Goal: Find specific page/section: Find specific page/section

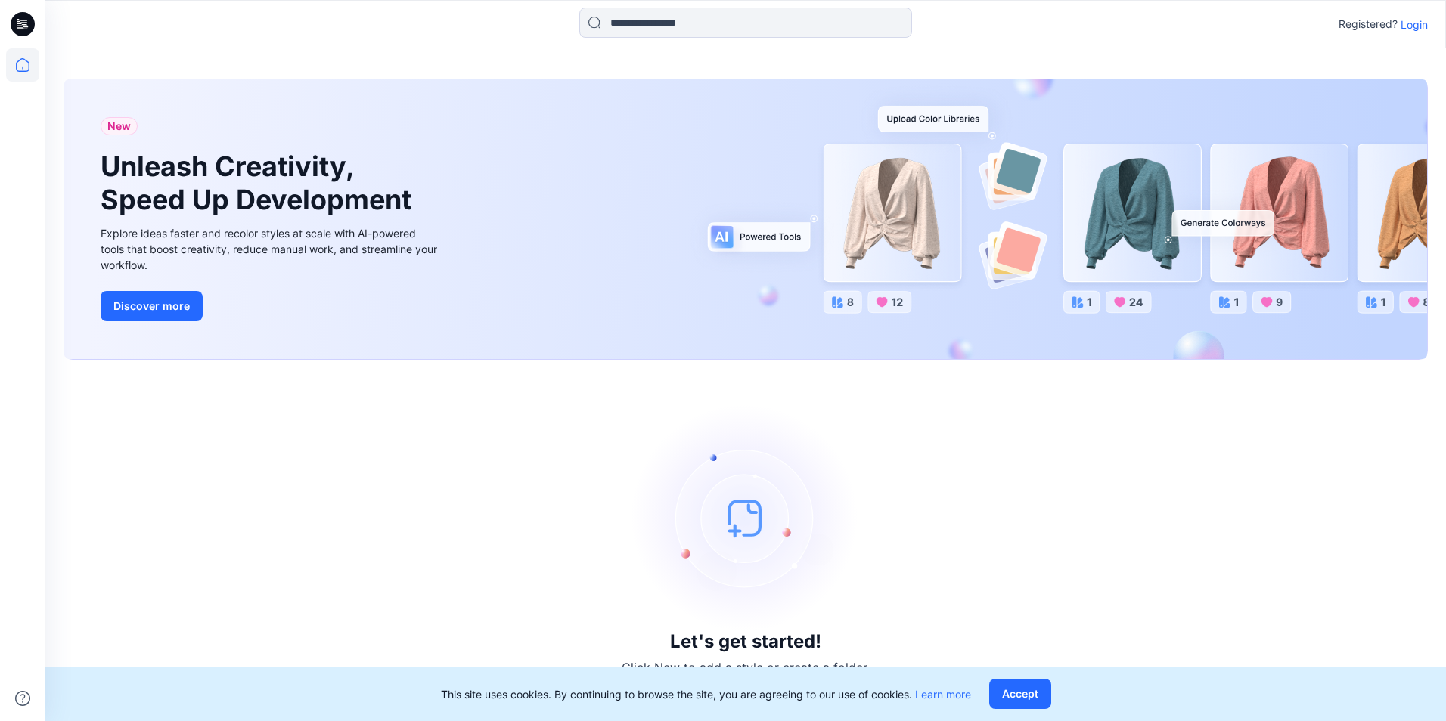
click at [1418, 22] on p "Login" at bounding box center [1413, 25] width 27 height 16
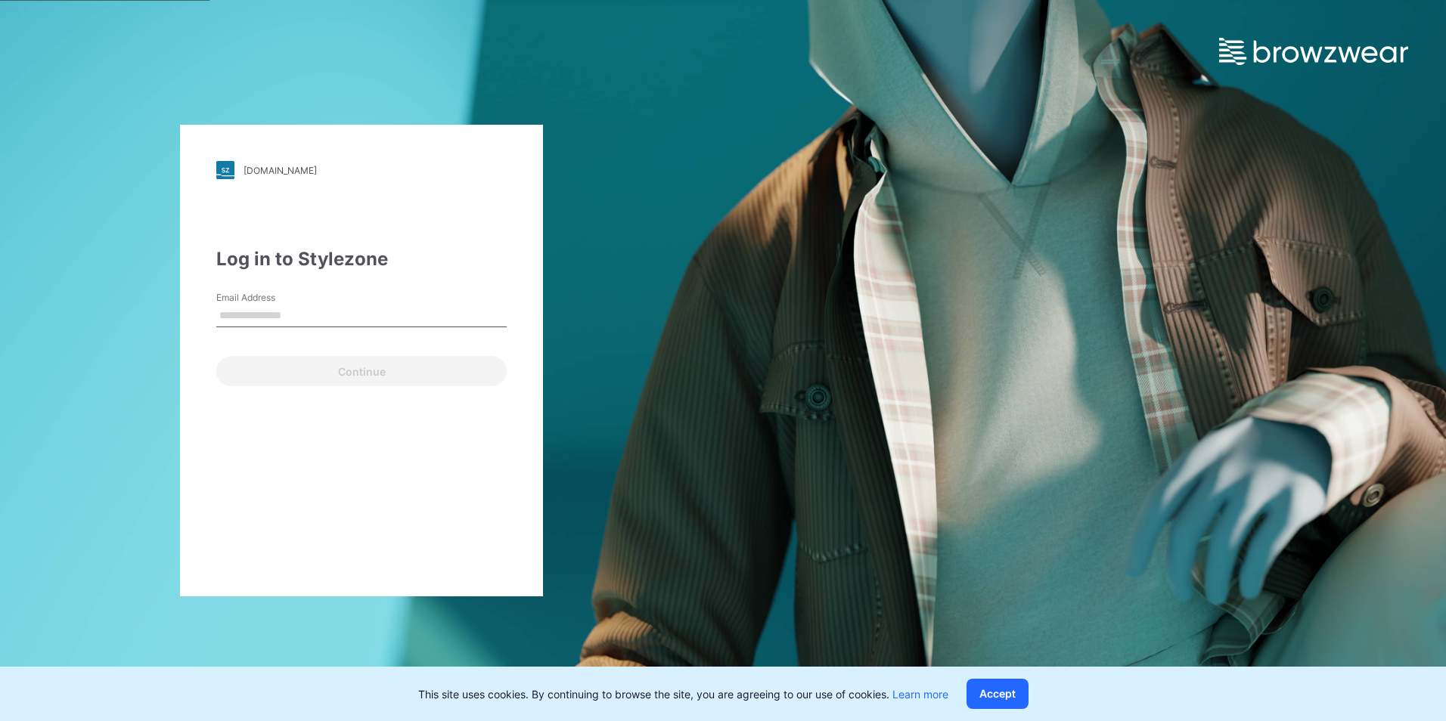
click at [312, 325] on input "Email Address" at bounding box center [361, 316] width 290 height 23
type input "**********"
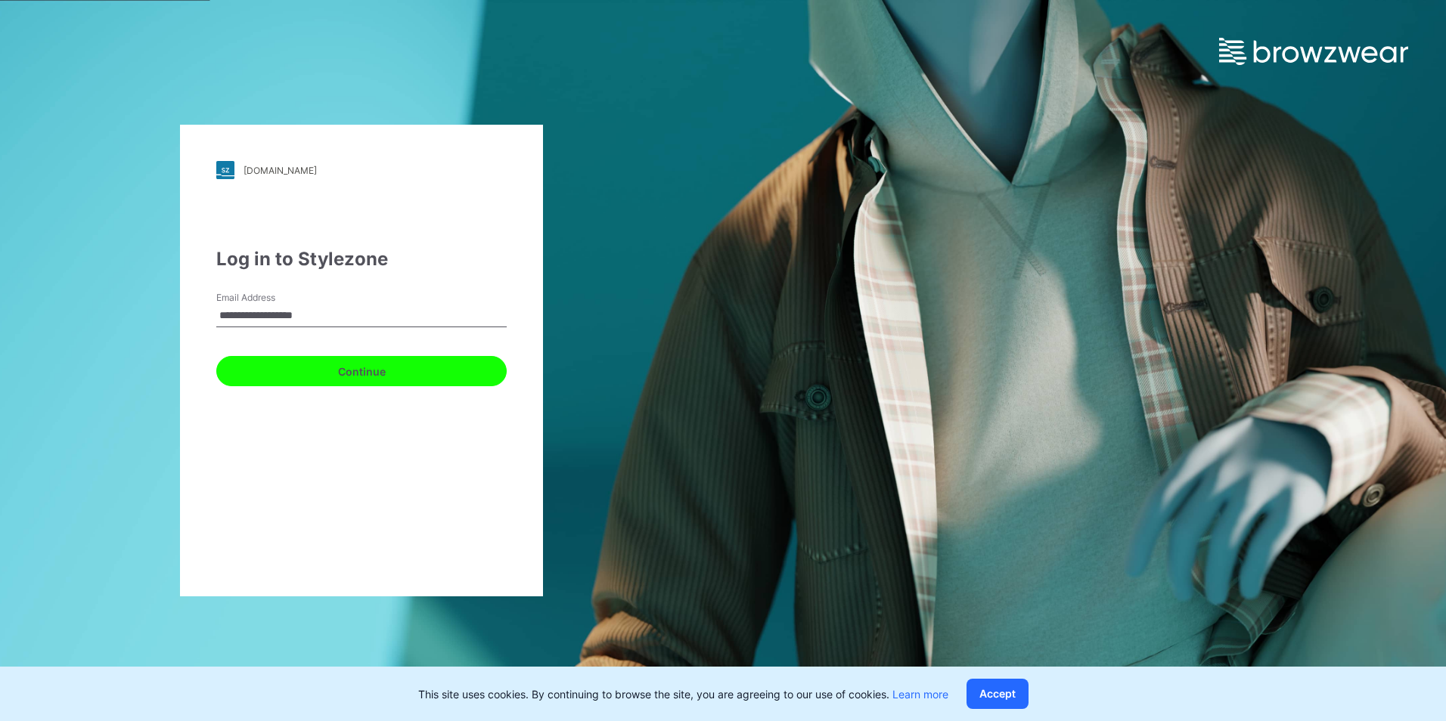
click at [409, 370] on button "Continue" at bounding box center [361, 371] width 290 height 30
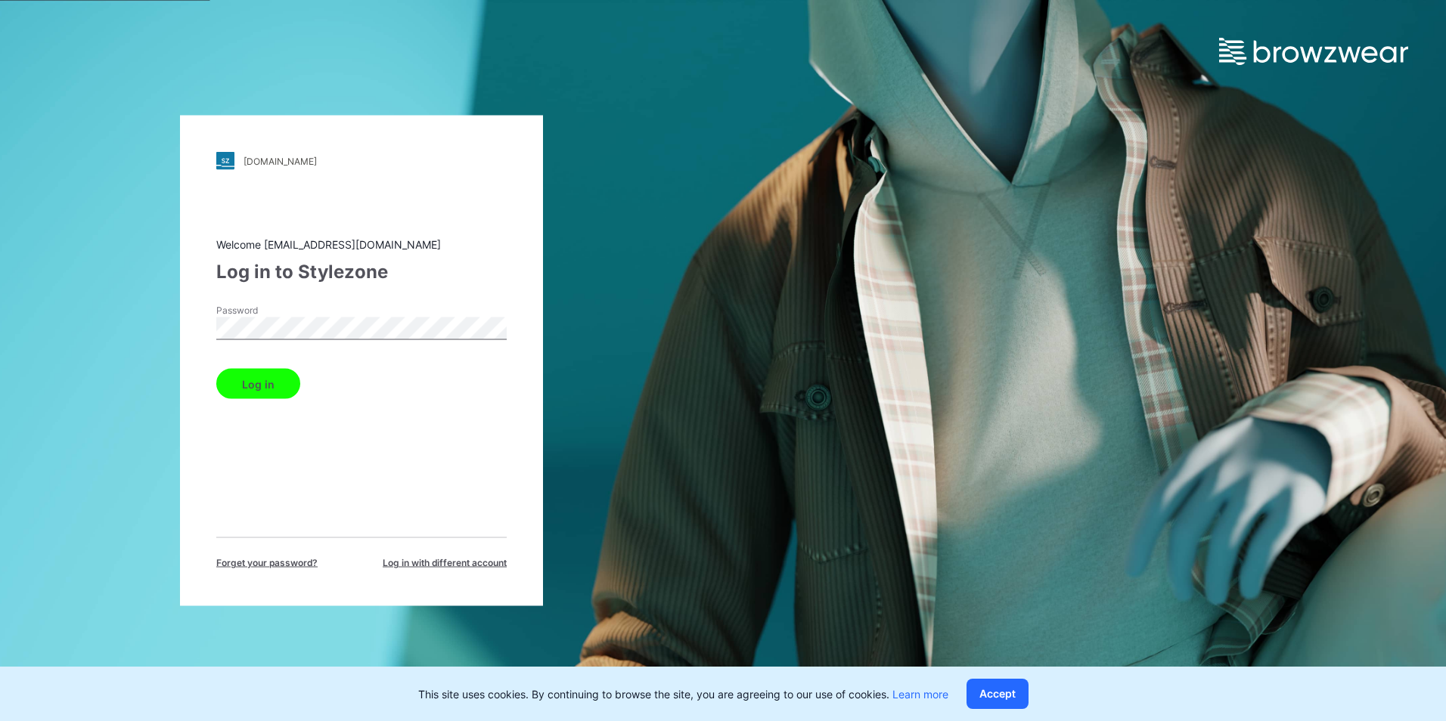
click at [278, 389] on button "Log in" at bounding box center [258, 384] width 84 height 30
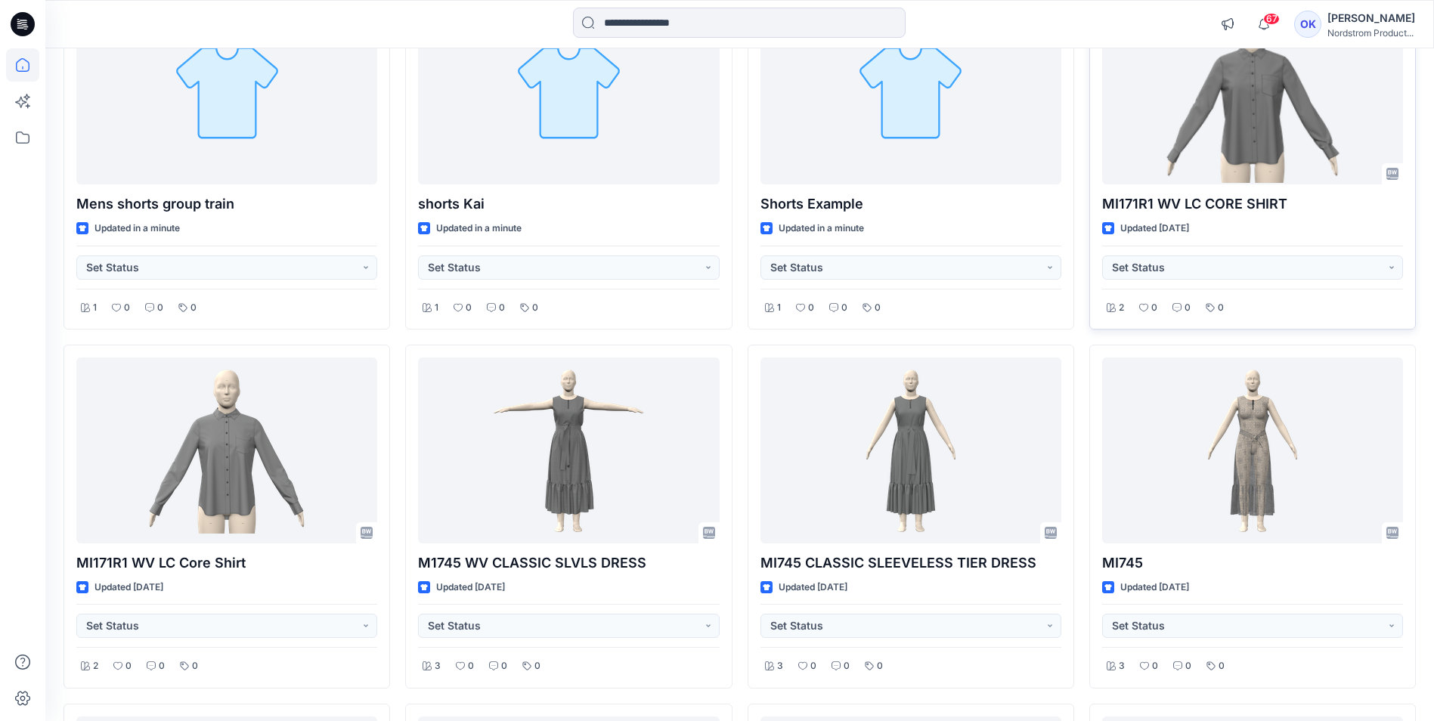
scroll to position [227, 0]
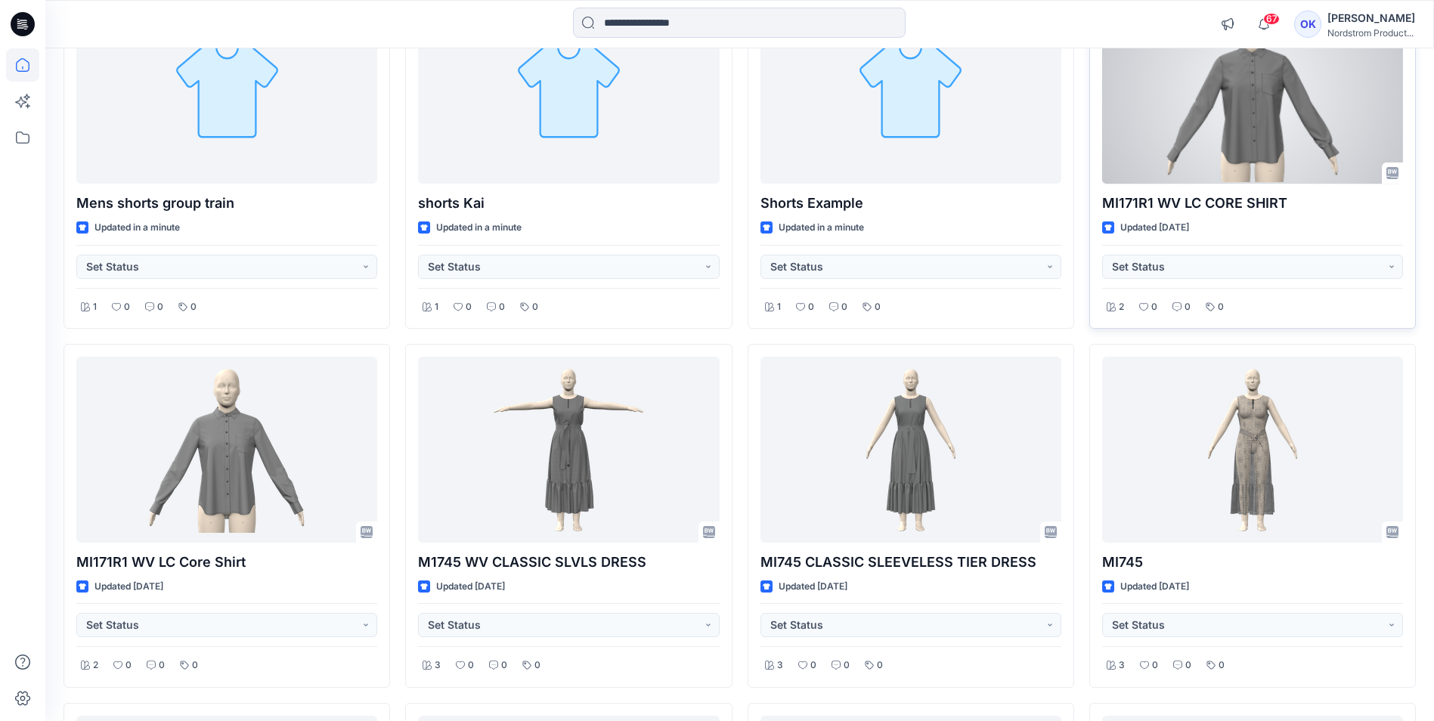
click at [1287, 119] on div at bounding box center [1252, 90] width 301 height 185
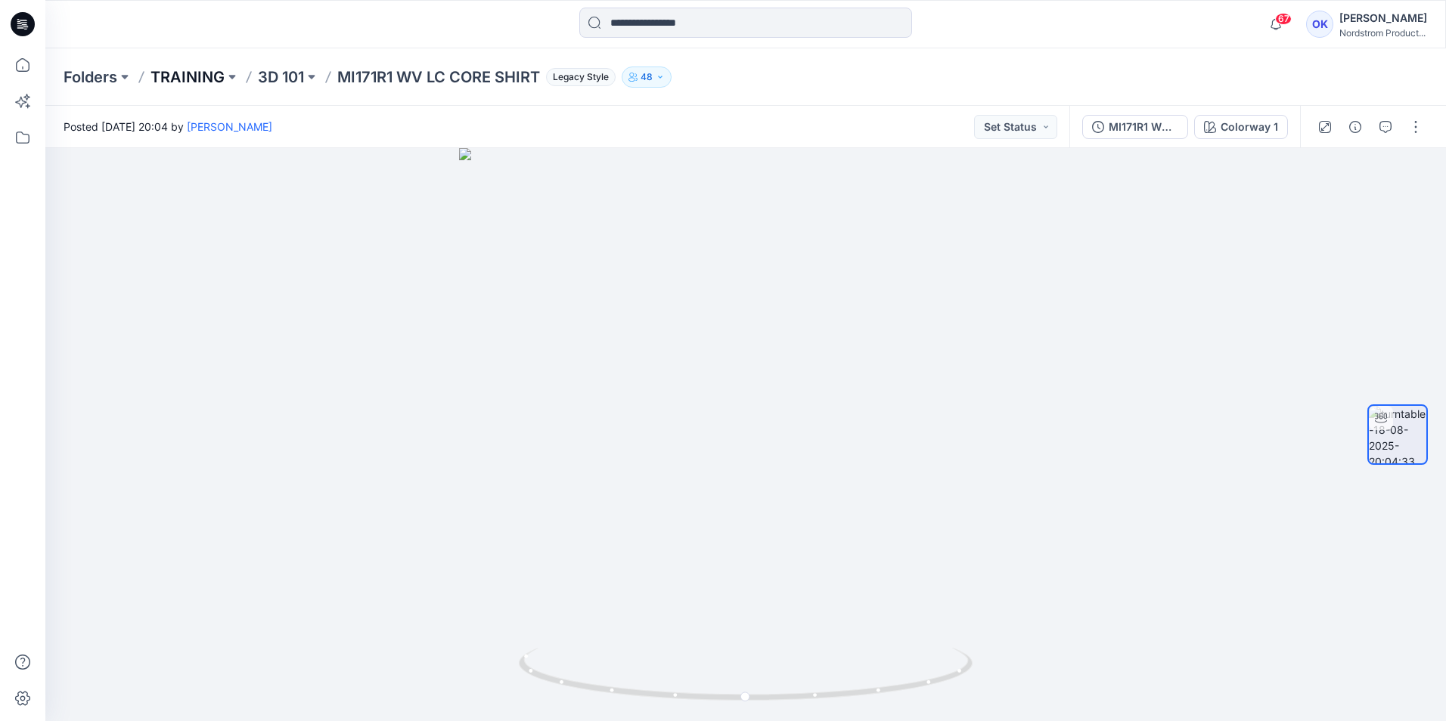
click at [164, 73] on p "TRAINING" at bounding box center [187, 77] width 74 height 21
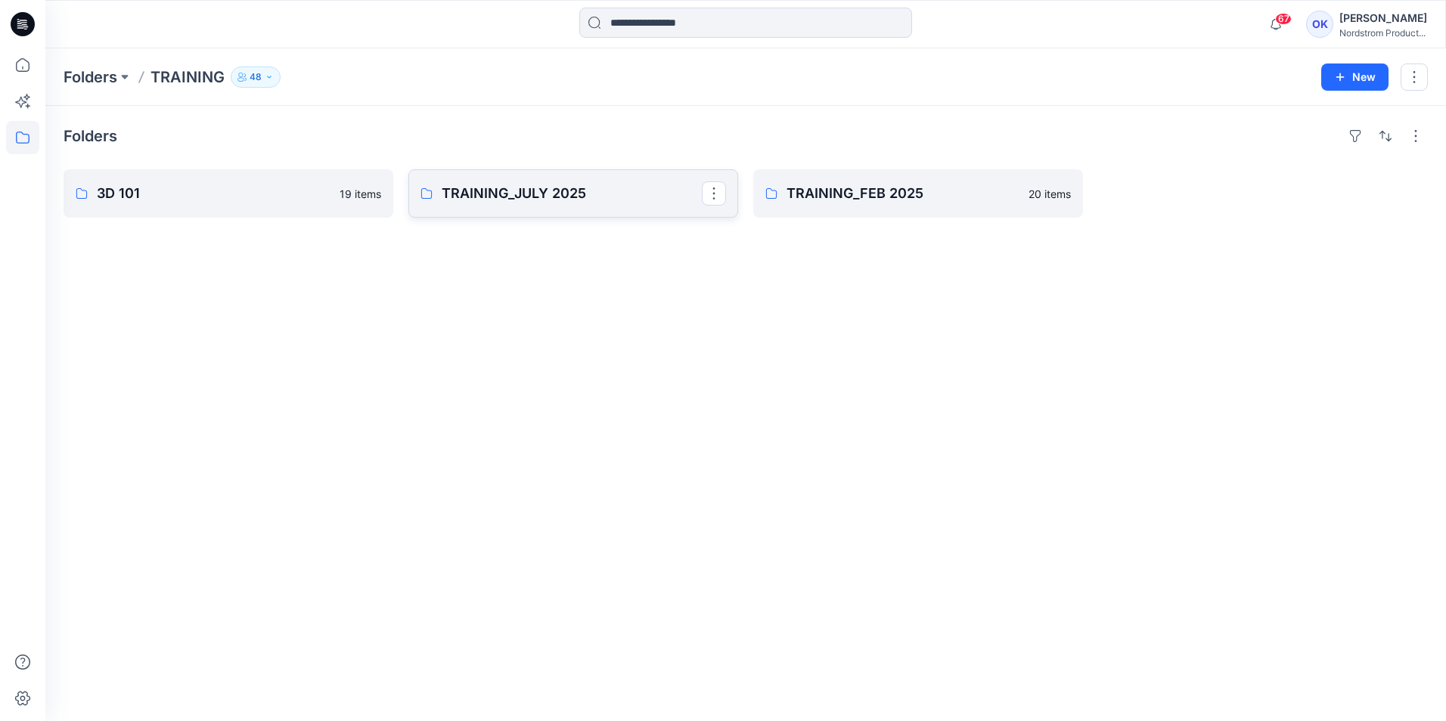
click at [574, 189] on p "TRAINING_JULY 2025" at bounding box center [572, 193] width 260 height 21
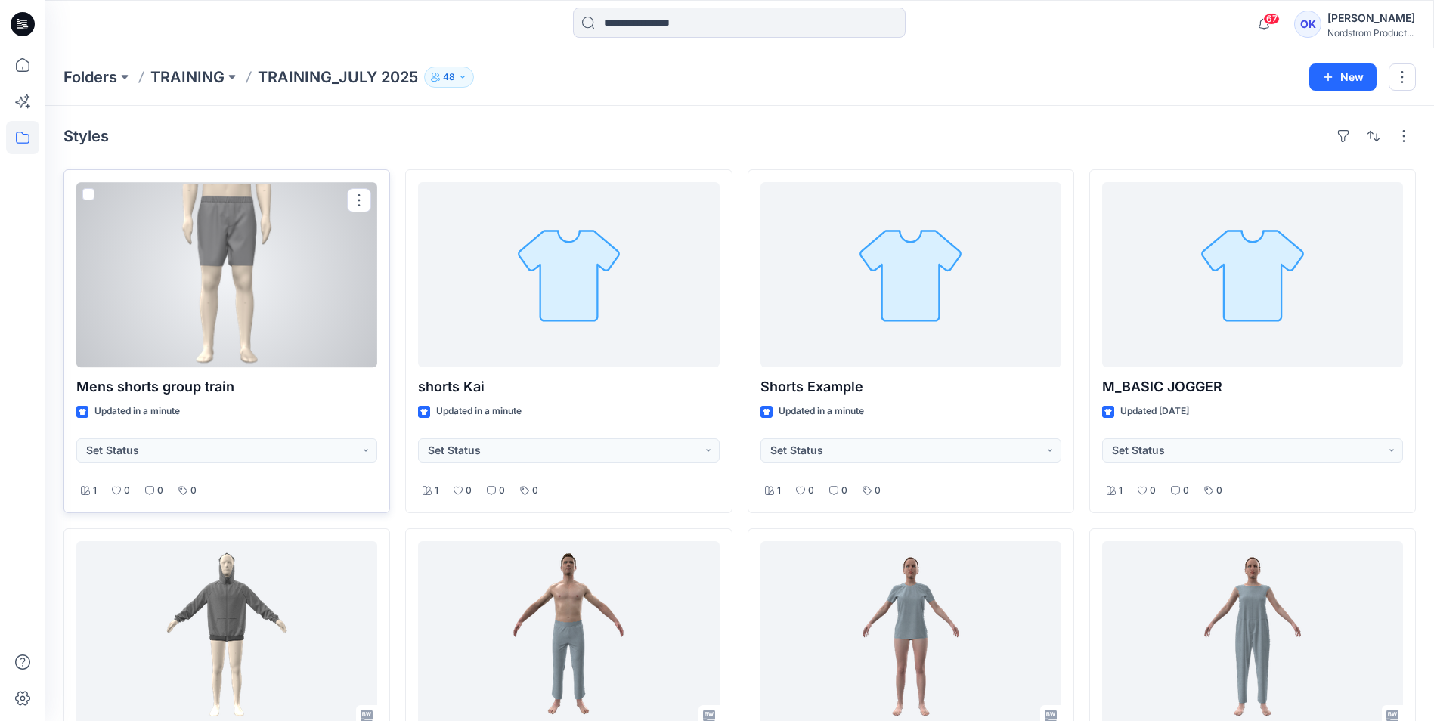
click at [172, 299] on div at bounding box center [226, 274] width 301 height 185
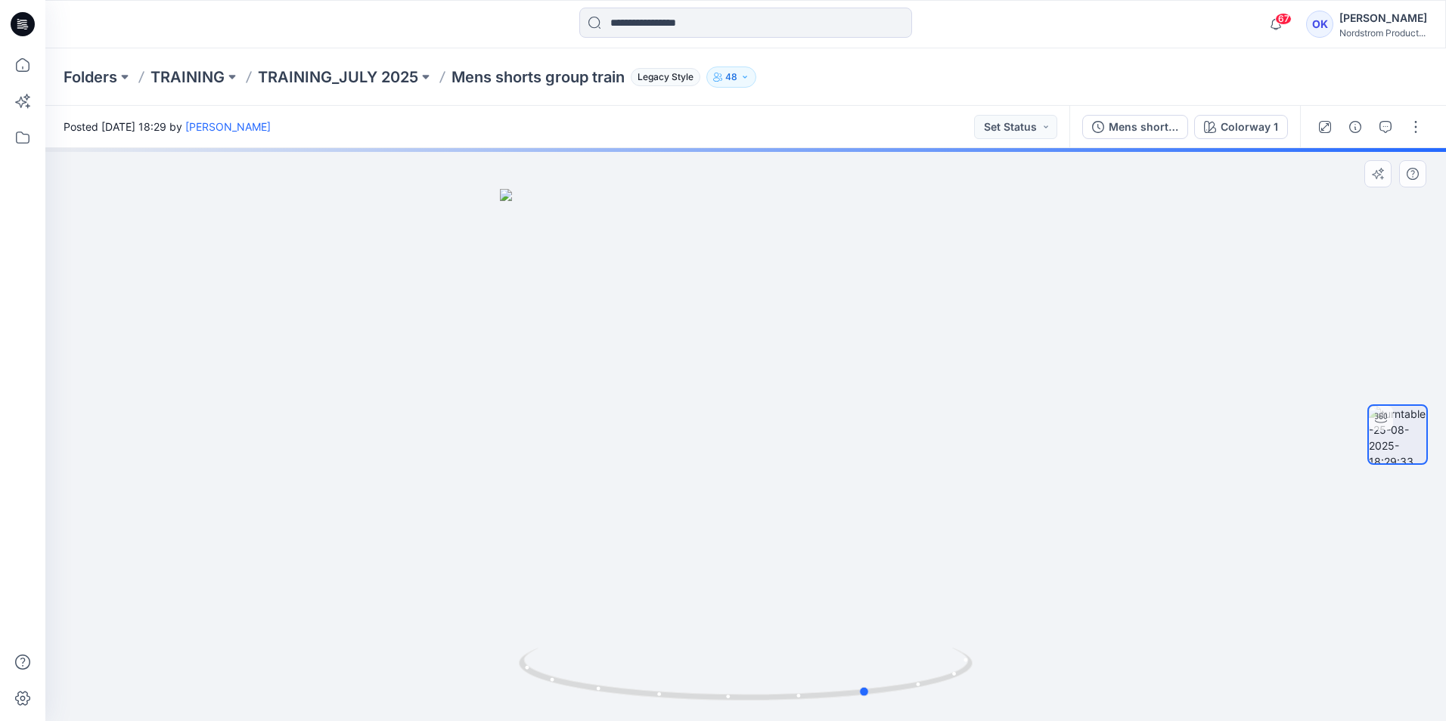
drag, startPoint x: 873, startPoint y: 326, endPoint x: 532, endPoint y: 356, distance: 341.6
click at [532, 356] on div at bounding box center [745, 434] width 1400 height 573
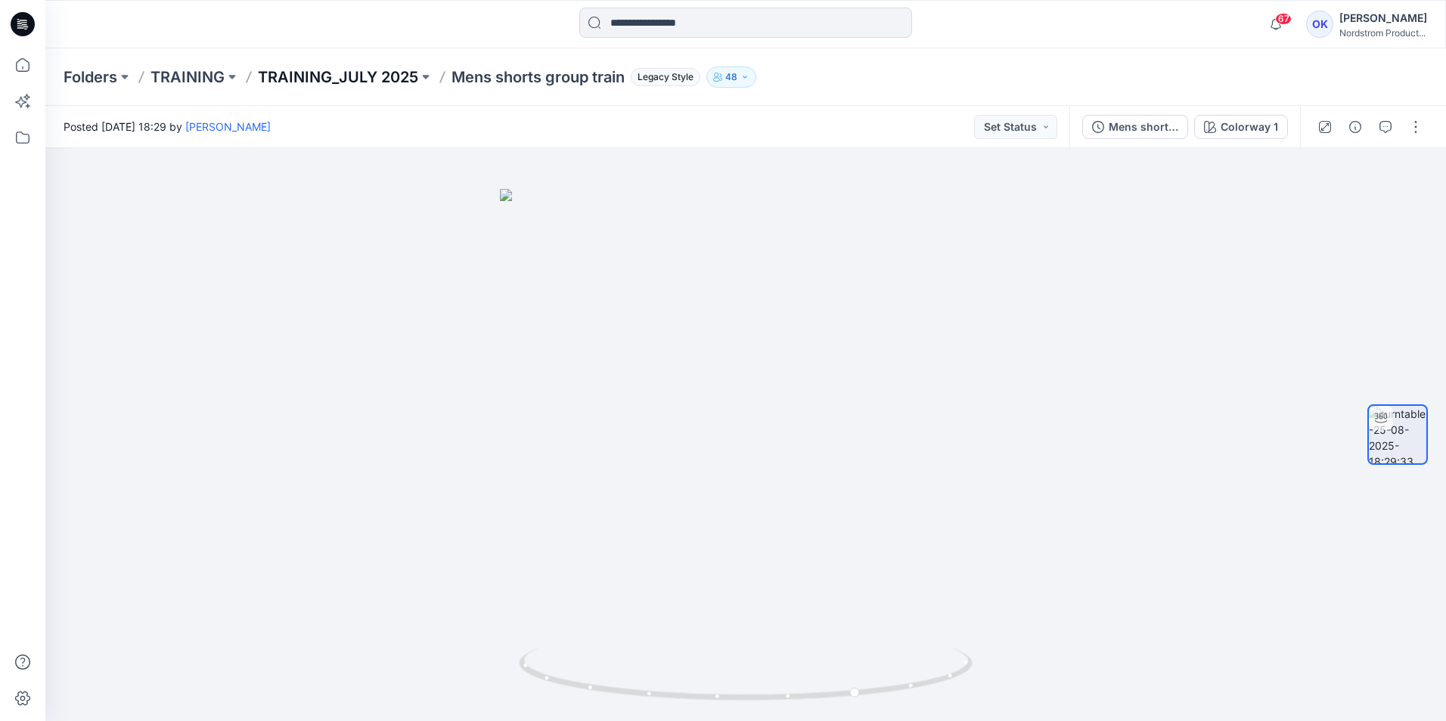
click at [395, 76] on p "TRAINING_JULY 2025" at bounding box center [338, 77] width 160 height 21
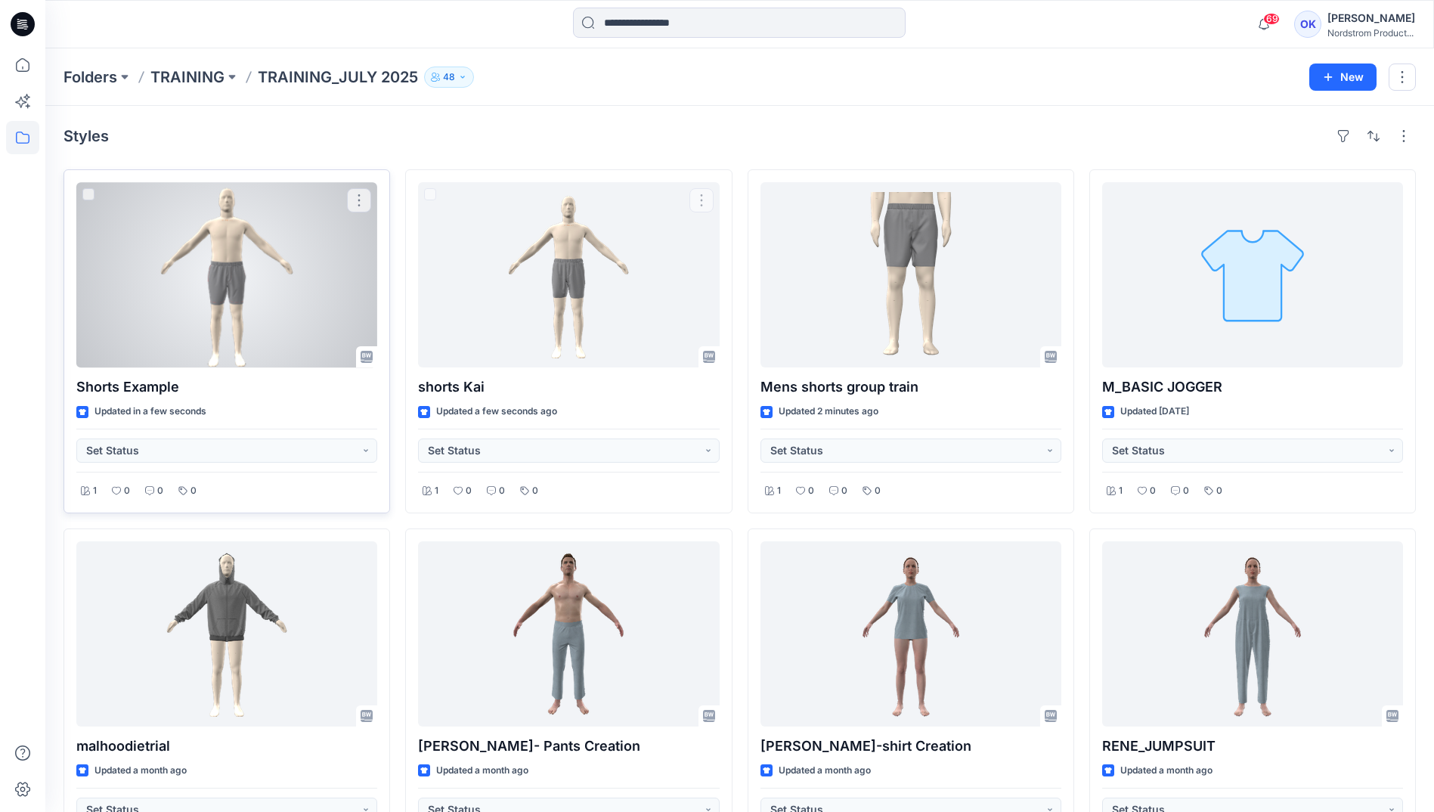
click at [275, 322] on div at bounding box center [226, 274] width 301 height 185
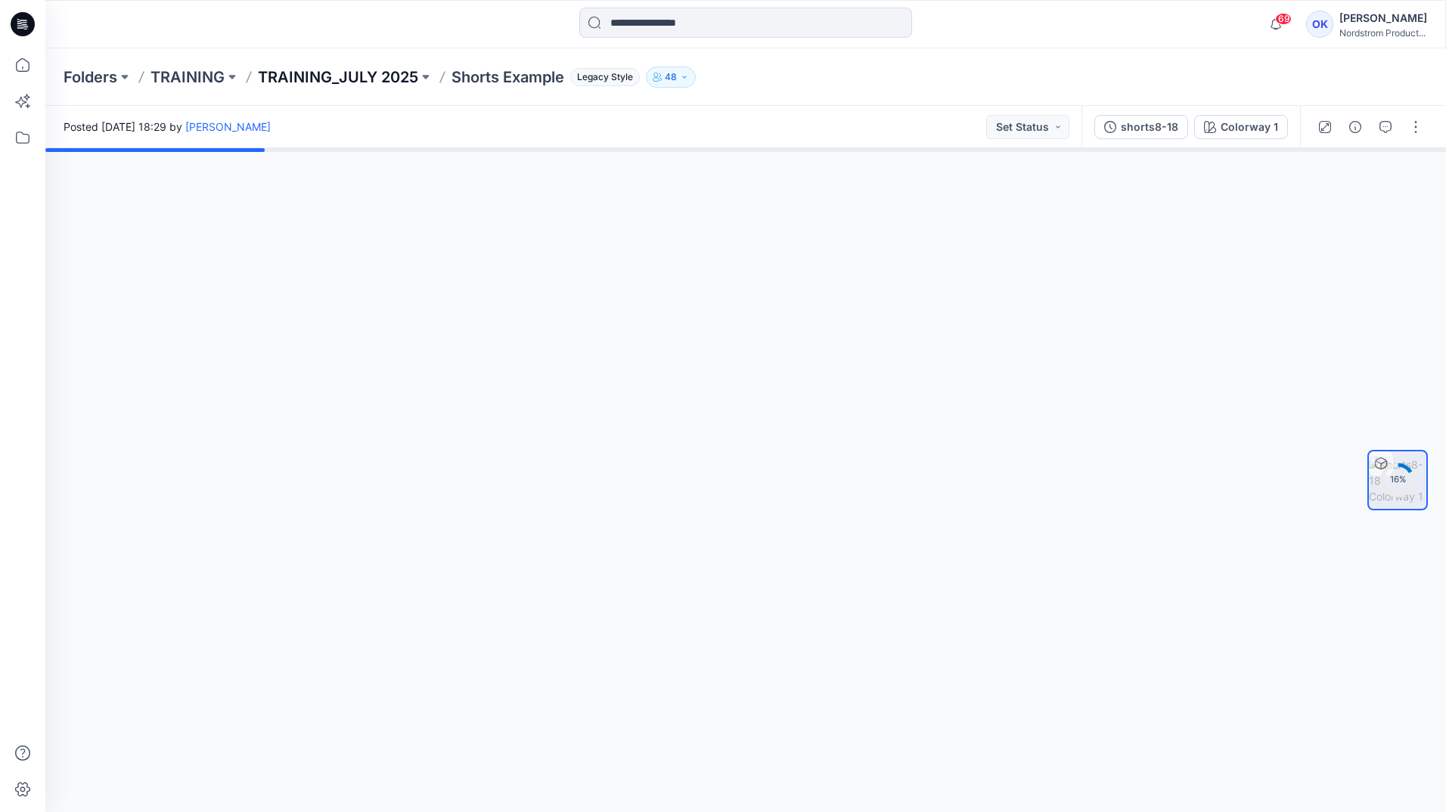
click at [369, 72] on p "TRAINING_JULY 2025" at bounding box center [338, 77] width 160 height 21
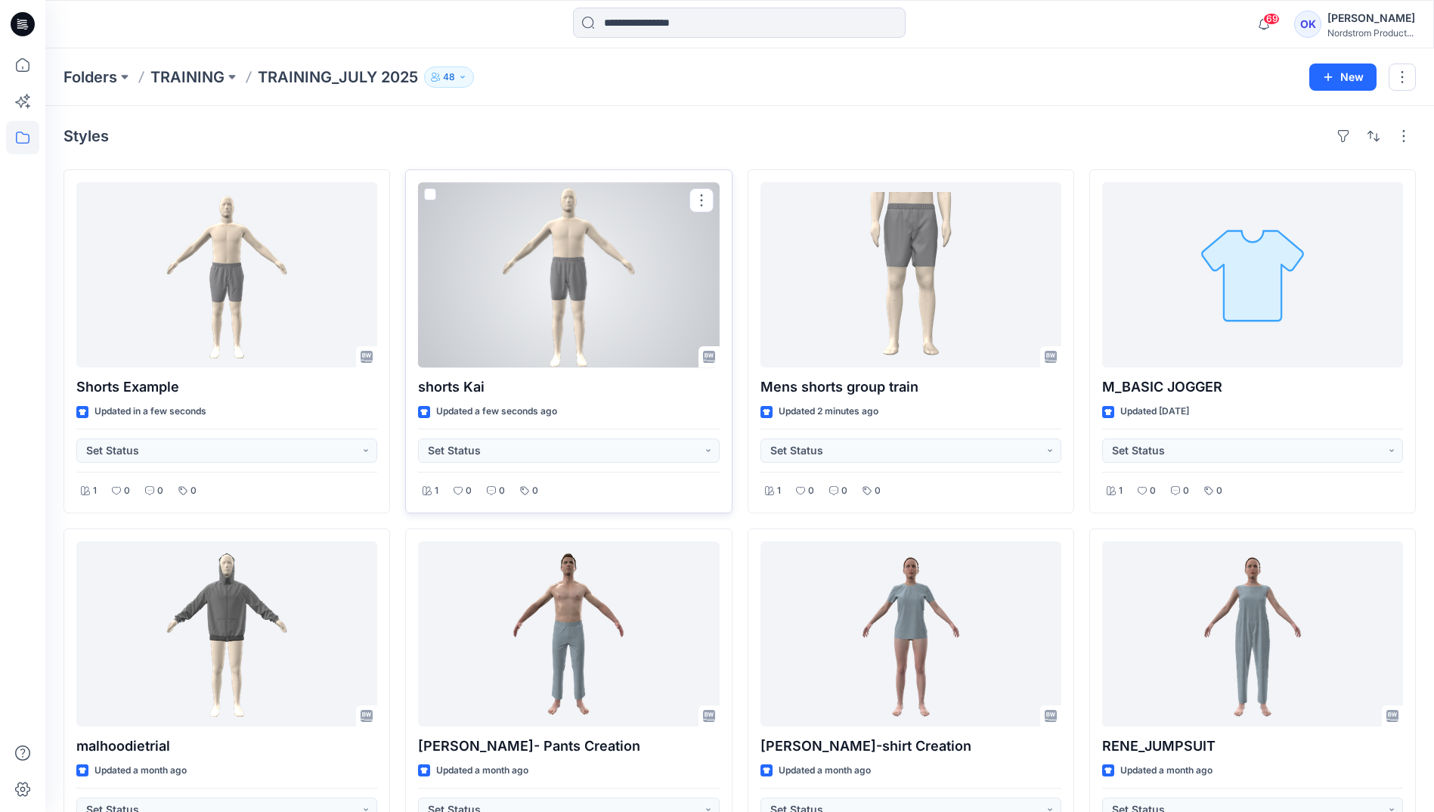
click at [599, 304] on div at bounding box center [568, 274] width 301 height 185
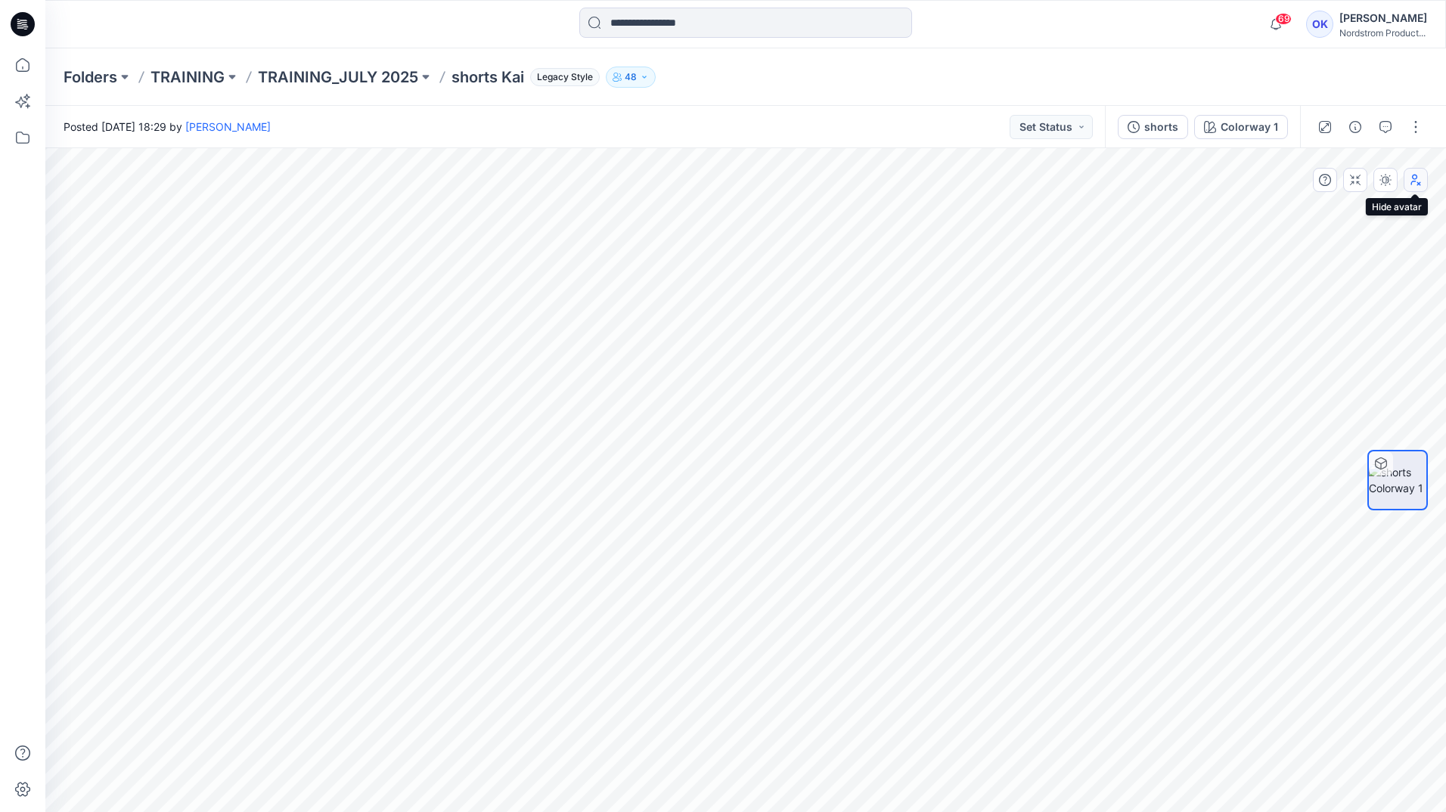
click at [1416, 181] on icon "button" at bounding box center [1415, 180] width 12 height 12
click at [1418, 182] on icon "button" at bounding box center [1415, 183] width 8 height 5
click at [1418, 182] on icon "button" at bounding box center [1415, 180] width 12 height 12
click at [1418, 181] on icon "button" at bounding box center [1415, 180] width 12 height 12
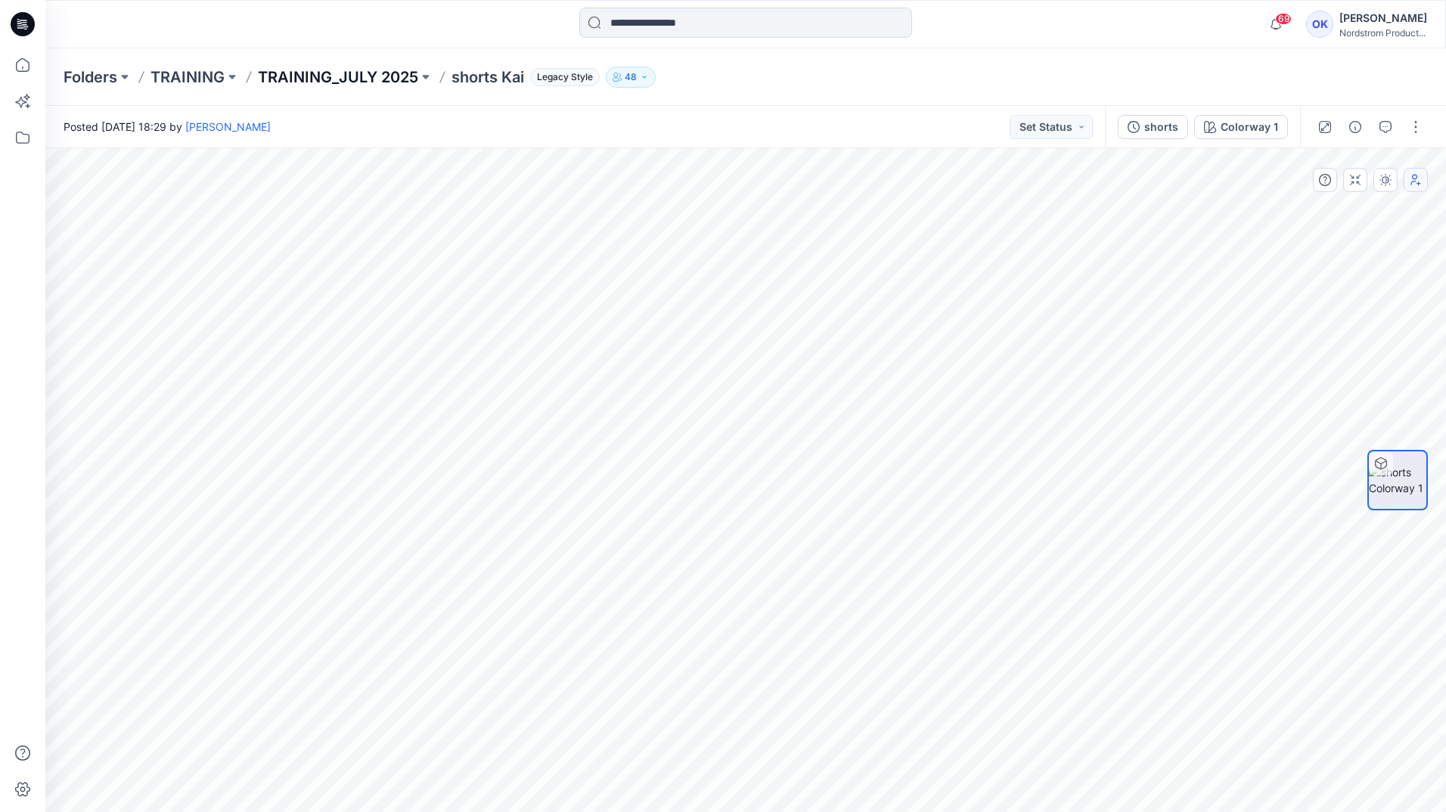
click at [359, 76] on p "TRAINING_JULY 2025" at bounding box center [338, 77] width 160 height 21
